Goal: Navigation & Orientation: Find specific page/section

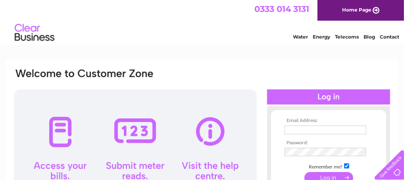
click at [302, 127] on input "text" at bounding box center [326, 129] width 82 height 9
type input "therenownteam@renownfilms.co.uk"
drag, startPoint x: 310, startPoint y: 157, endPoint x: 240, endPoint y: 77, distance: 105.8
click at [240, 77] on div "Email Address: therenownteam@renownfilms.co.uk Password:" at bounding box center [202, 156] width 378 height 179
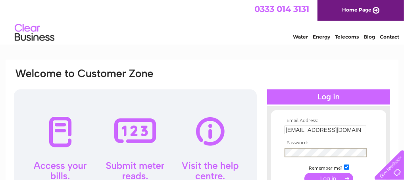
click at [332, 175] on input "submit" at bounding box center [328, 178] width 49 height 11
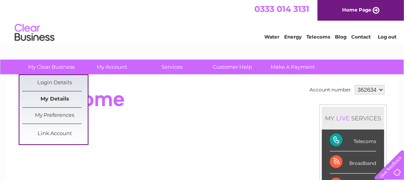
click at [58, 99] on link "My Details" at bounding box center [54, 99] width 65 height 16
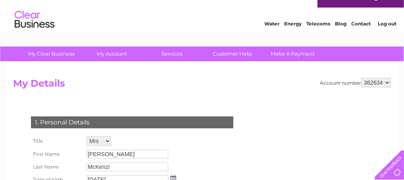
scroll to position [11, 0]
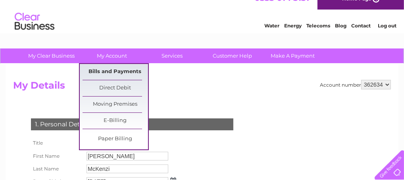
click at [110, 73] on link "Bills and Payments" at bounding box center [115, 72] width 65 height 16
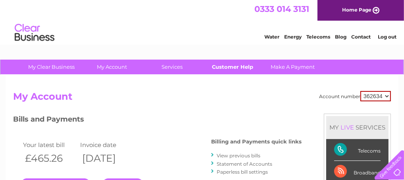
click at [240, 67] on link "Customer Help" at bounding box center [232, 67] width 65 height 15
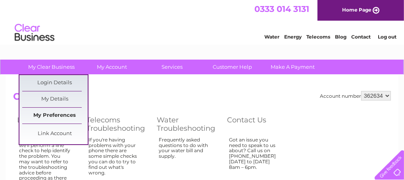
click at [52, 114] on link "My Preferences" at bounding box center [54, 116] width 65 height 16
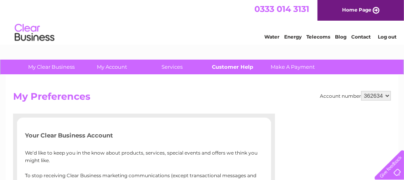
click at [227, 63] on link "Customer Help" at bounding box center [232, 67] width 65 height 15
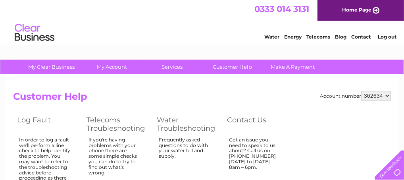
click at [387, 93] on select "362634" at bounding box center [376, 96] width 30 height 10
